Goal: Information Seeking & Learning: Learn about a topic

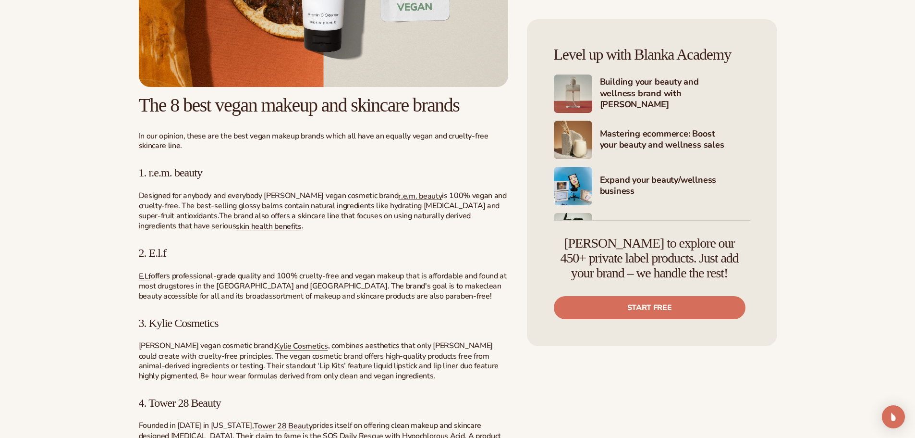
scroll to position [1153, 0]
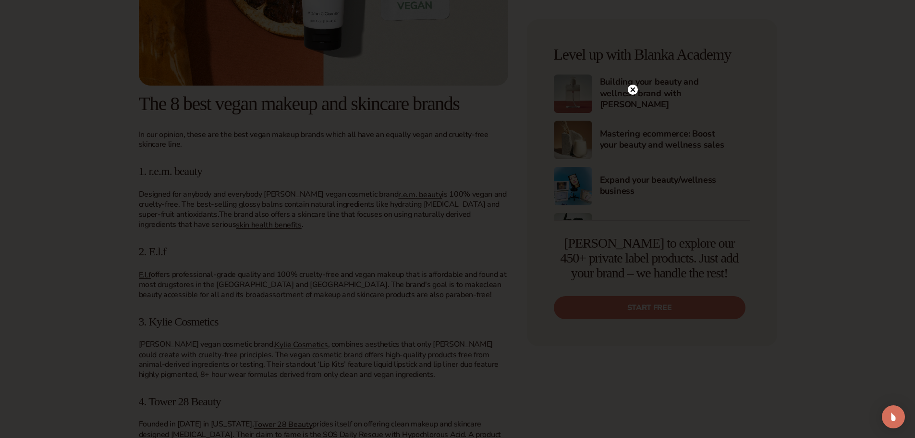
click at [194, 248] on div at bounding box center [457, 219] width 915 height 438
click at [628, 107] on icon at bounding box center [633, 109] width 10 height 10
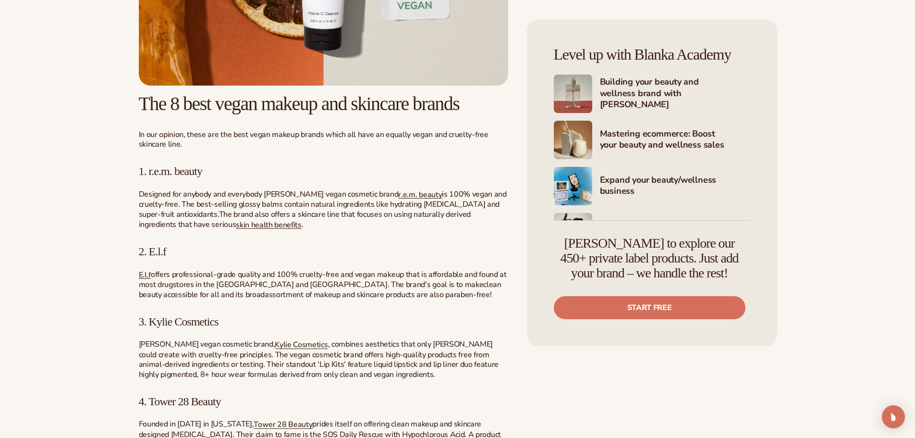
click at [155, 252] on span "2. E.l.f" at bounding box center [153, 251] width 28 height 12
drag, startPoint x: 151, startPoint y: 252, endPoint x: 185, endPoint y: 252, distance: 33.2
click at [185, 252] on h3 "2. E.l.f" at bounding box center [324, 251] width 370 height 12
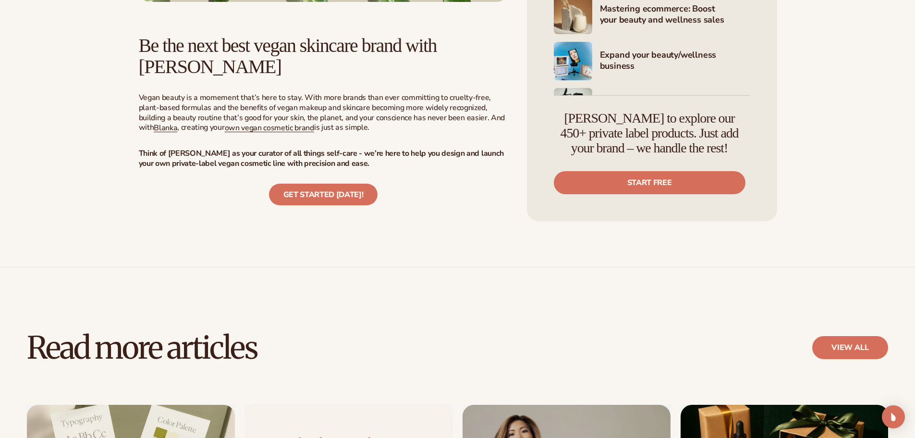
scroll to position [2451, 0]
